Goal: Transaction & Acquisition: Register for event/course

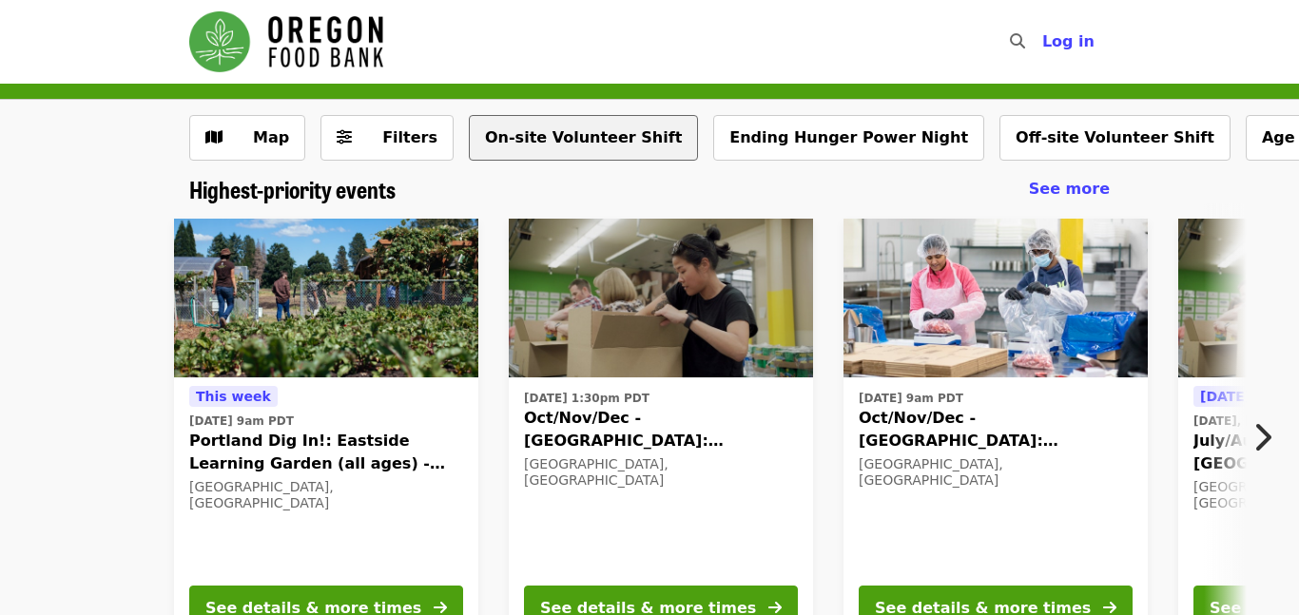
click at [572, 121] on button "On-site Volunteer Shift" at bounding box center [583, 138] width 229 height 46
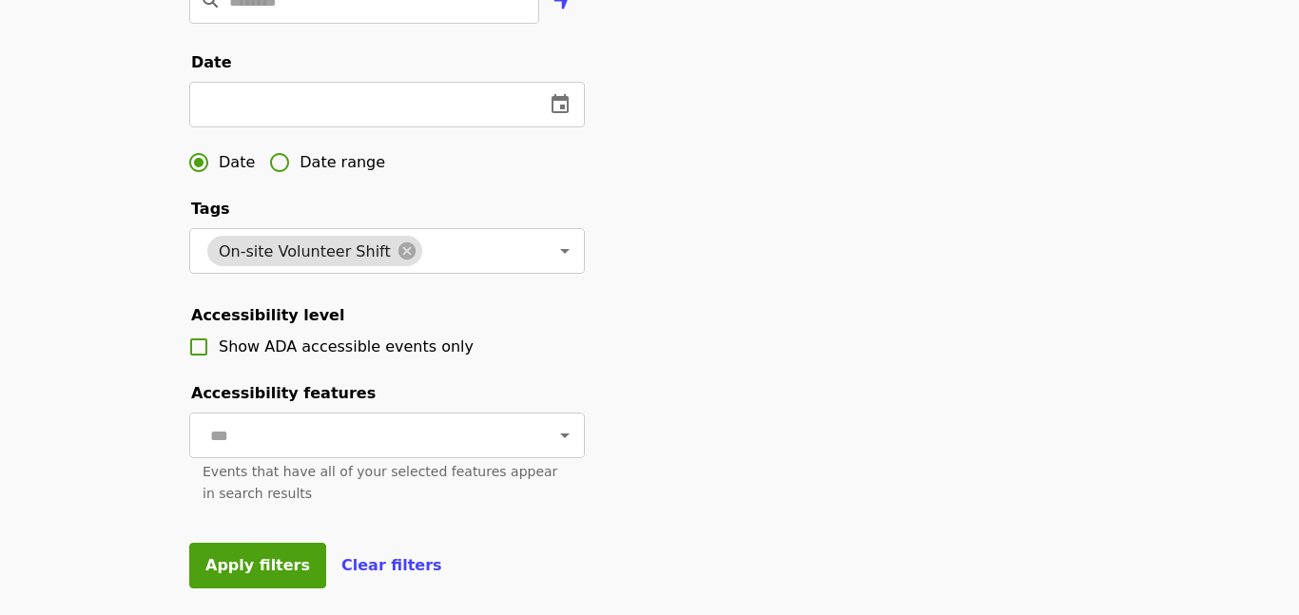
scroll to position [566, 0]
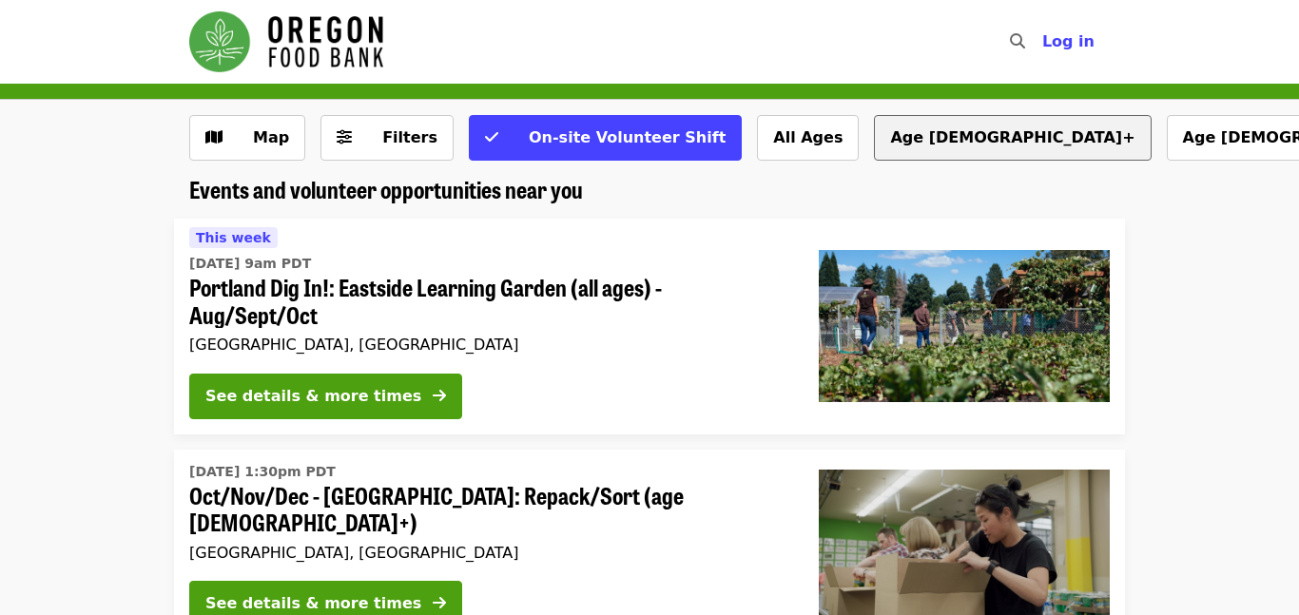
click at [874, 123] on button "Age [DEMOGRAPHIC_DATA]+" at bounding box center [1012, 138] width 277 height 46
